Goal: Answer question/provide support

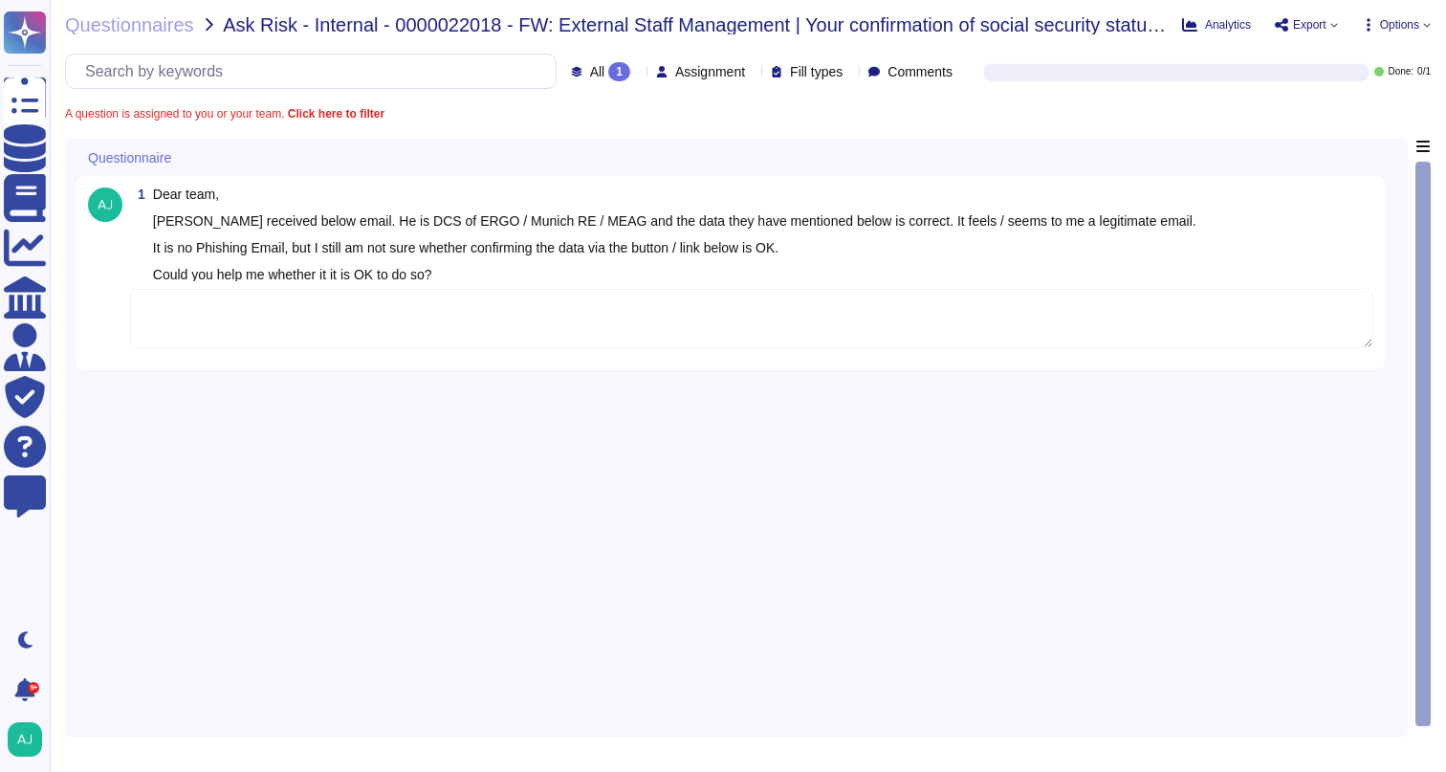
click at [726, 313] on textarea at bounding box center [751, 318] width 1243 height 59
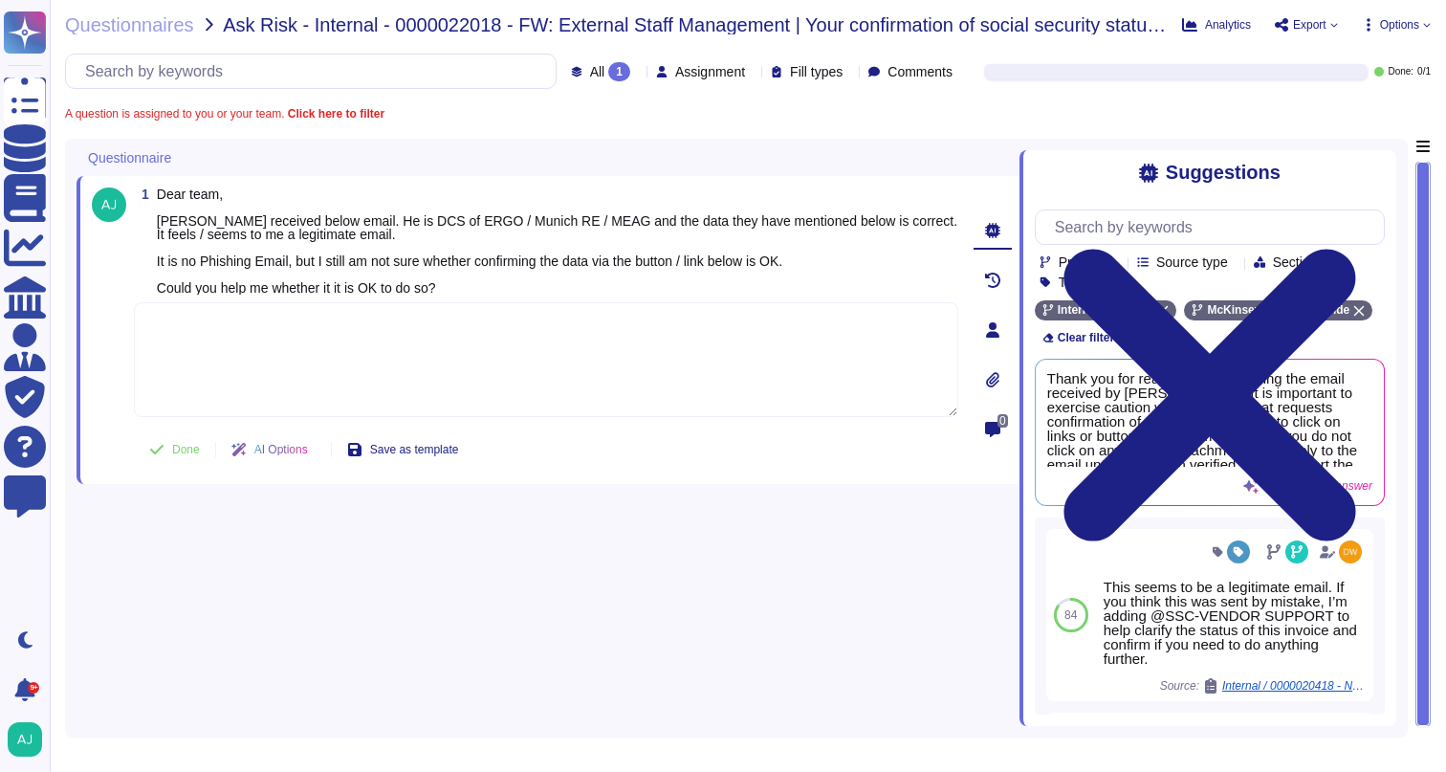
click at [447, 343] on textarea at bounding box center [546, 359] width 825 height 115
paste textarea "Thank you for your patience while we reviewed your query and for being cautious…"
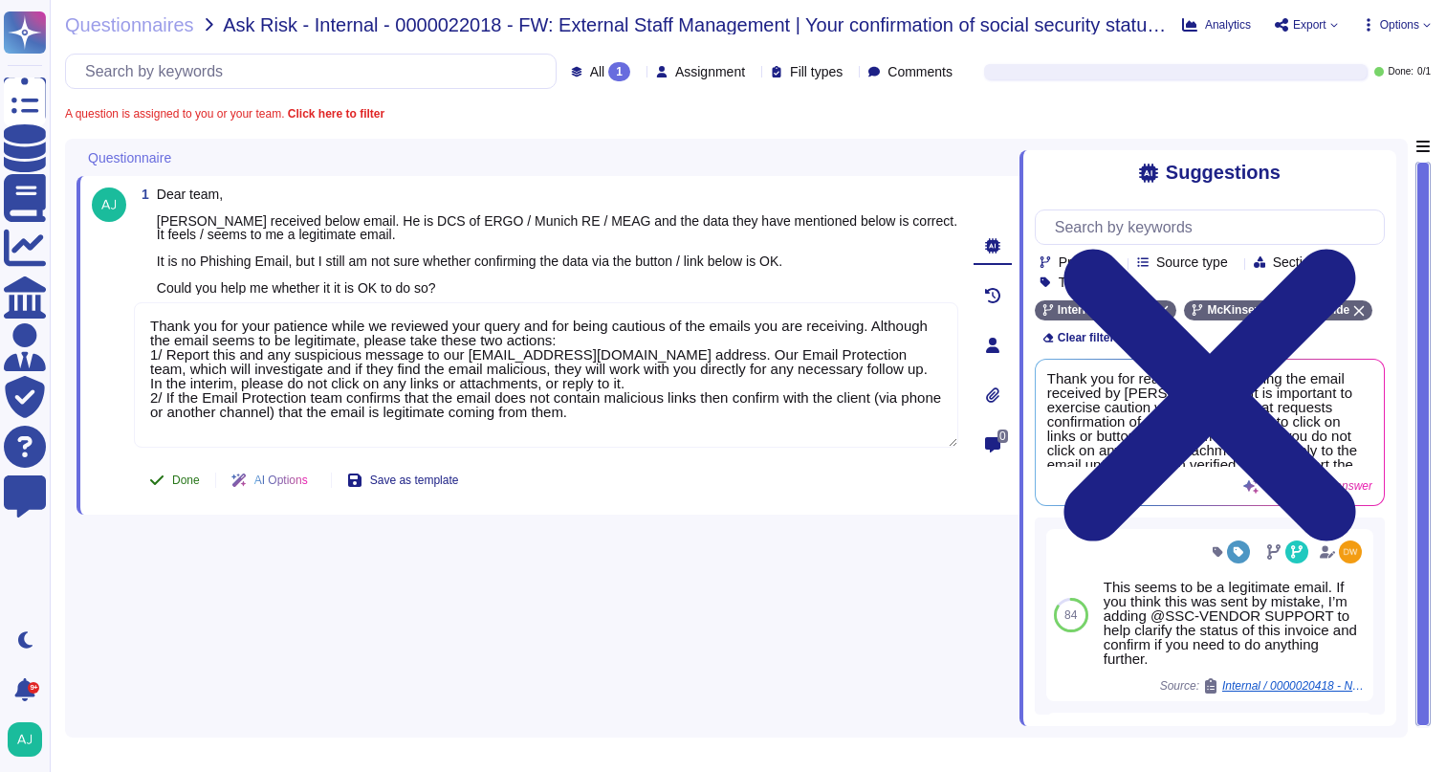
type textarea "Thank you for your patience while we reviewed your query and for being cautious…"
click at [178, 481] on span "Done" at bounding box center [186, 479] width 28 height 11
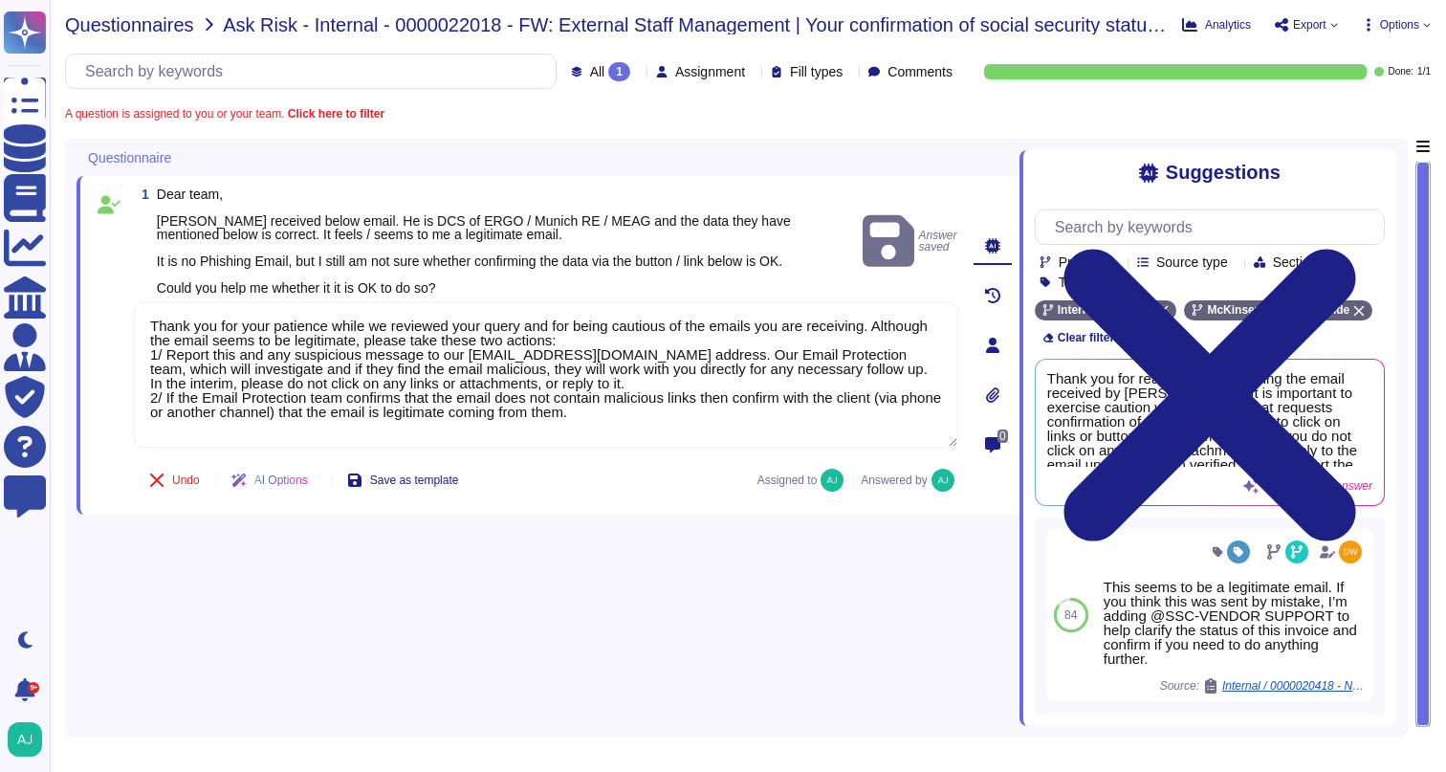
click at [152, 23] on span "Questionnaires" at bounding box center [129, 24] width 129 height 19
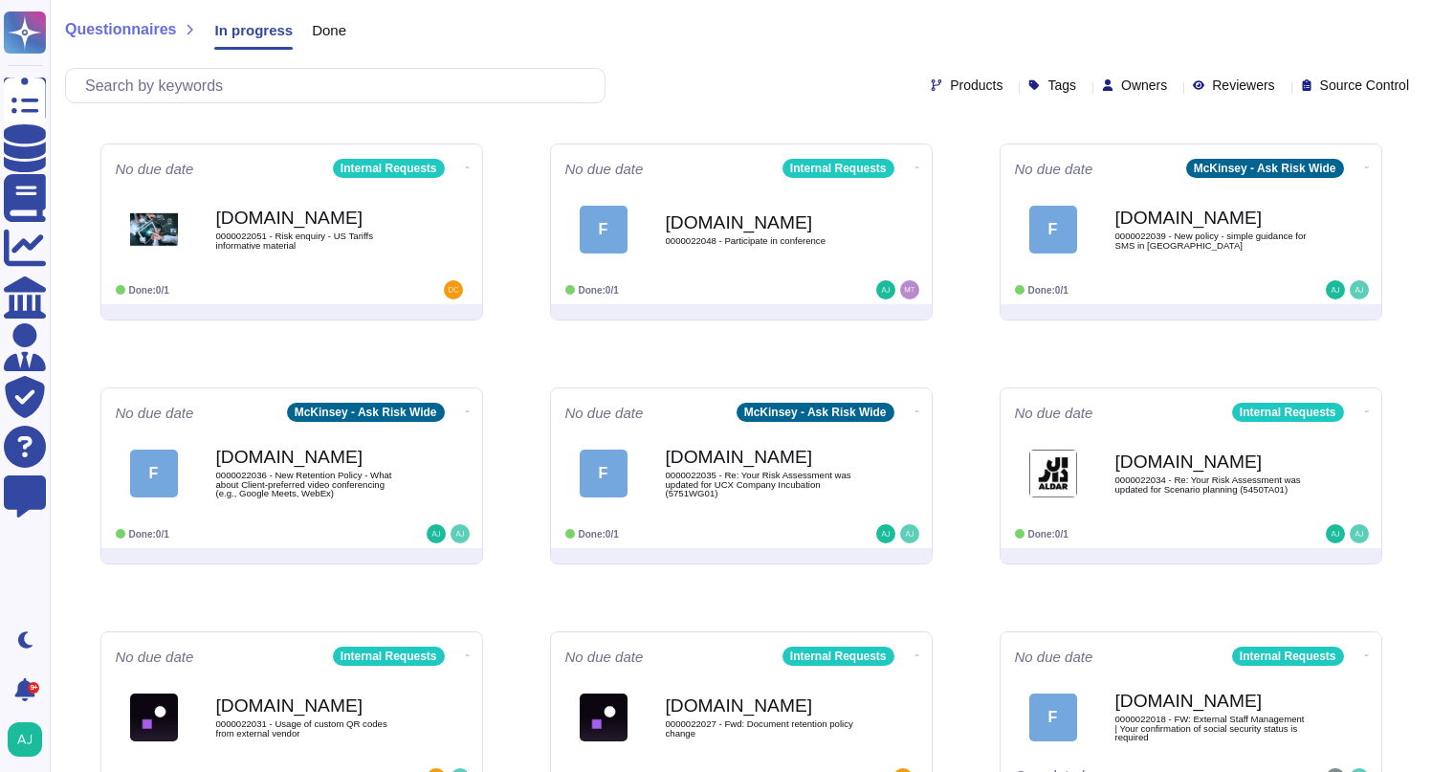
scroll to position [496, 0]
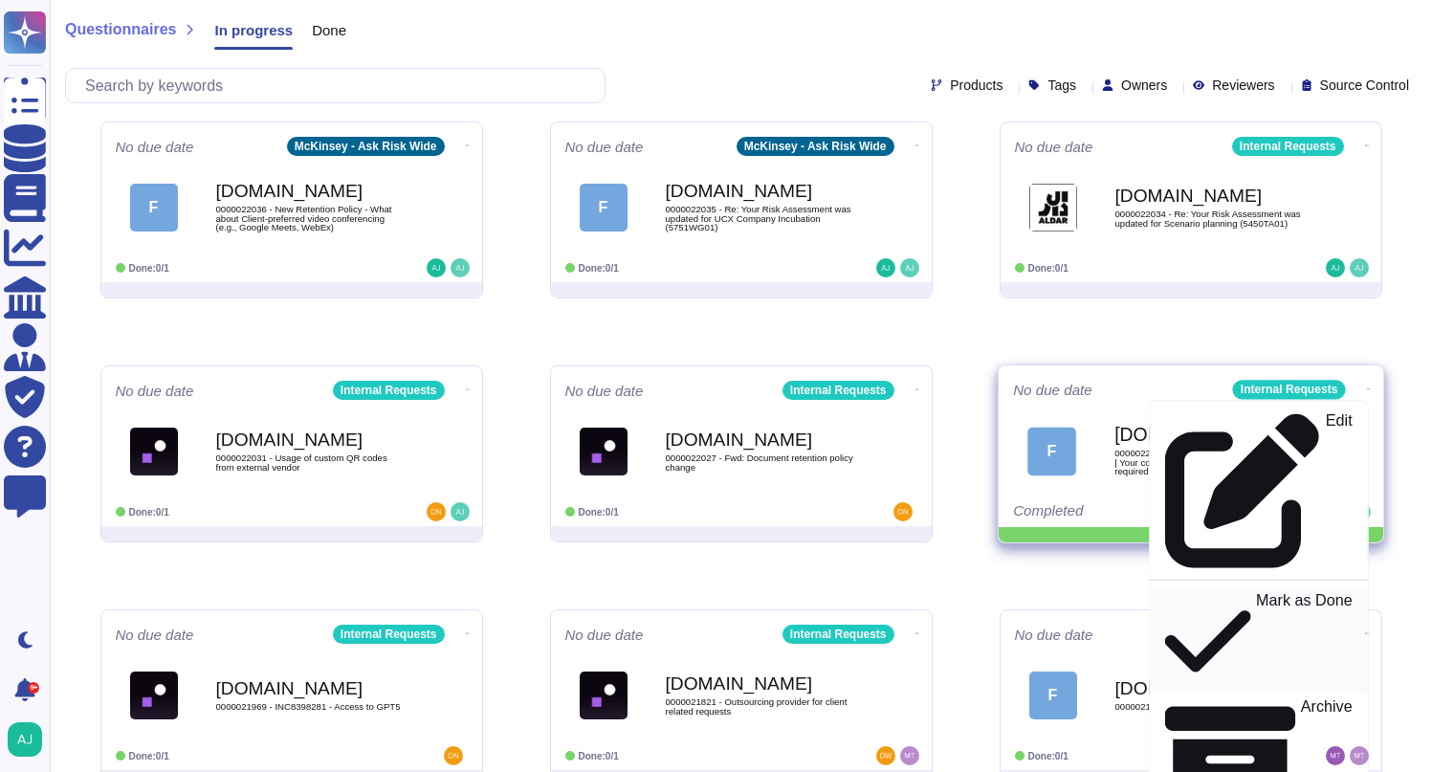
click at [1256, 593] on p "Mark as Done" at bounding box center [1304, 642] width 97 height 98
